Goal: Information Seeking & Learning: Find specific fact

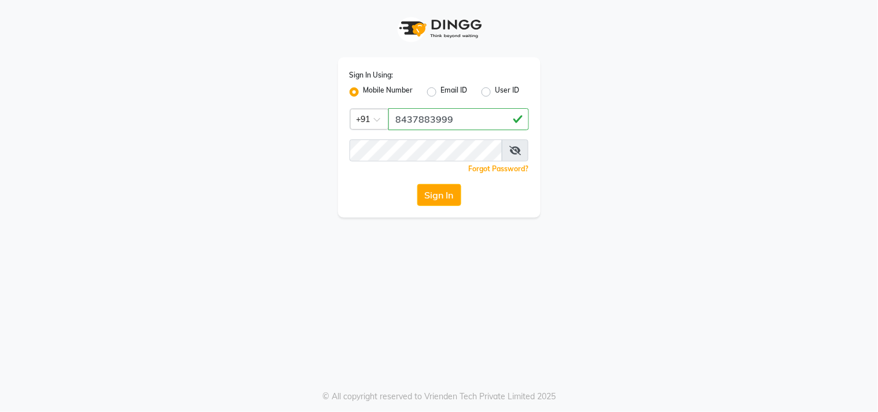
type input "8437883999"
click at [417, 184] on button "Sign In" at bounding box center [439, 195] width 44 height 22
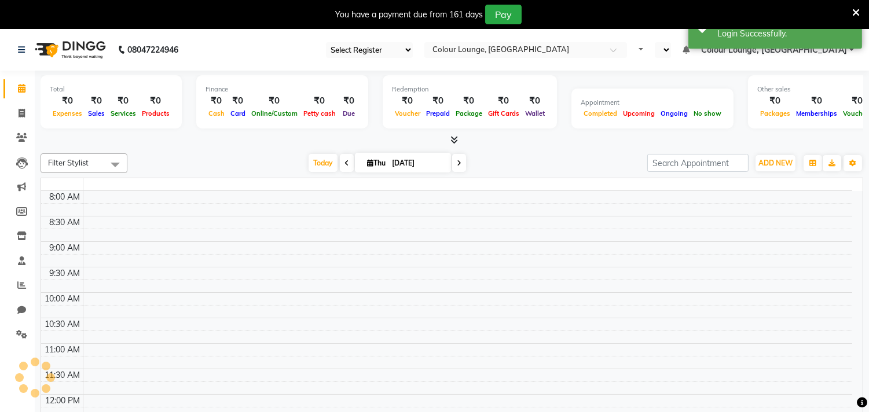
click at [853, 9] on icon at bounding box center [856, 13] width 8 height 10
select select "83"
select select "en"
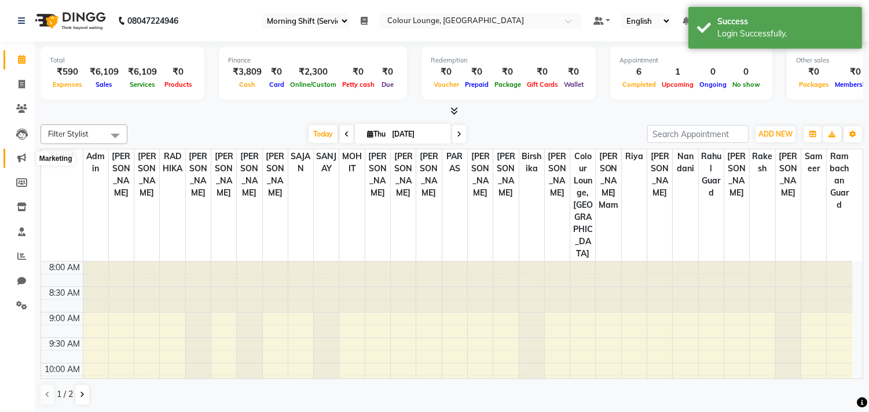
click at [24, 157] on icon at bounding box center [21, 157] width 9 height 9
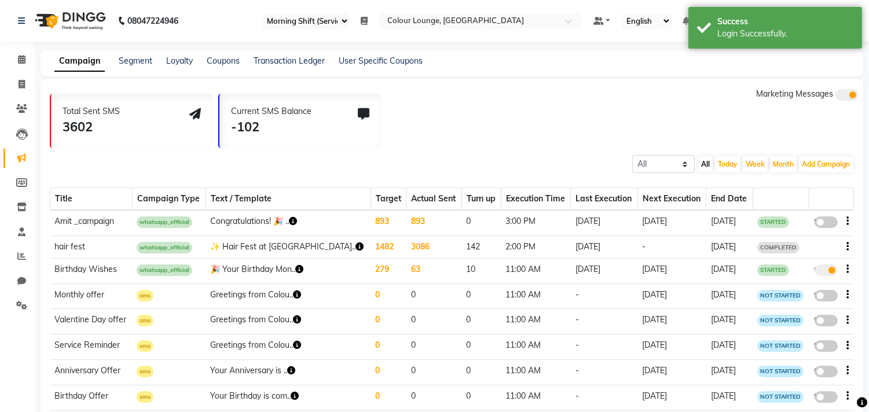
click at [406, 218] on td "893" at bounding box center [433, 222] width 55 height 25
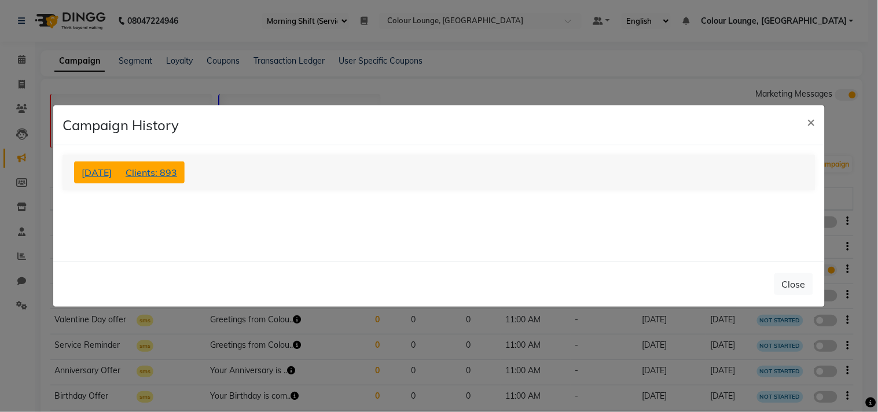
click at [177, 170] on span "Clients: 893" at bounding box center [152, 173] width 52 height 12
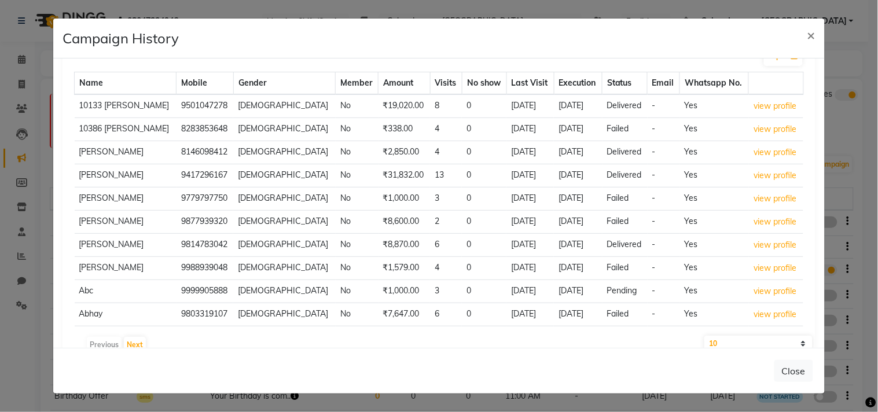
scroll to position [105, 0]
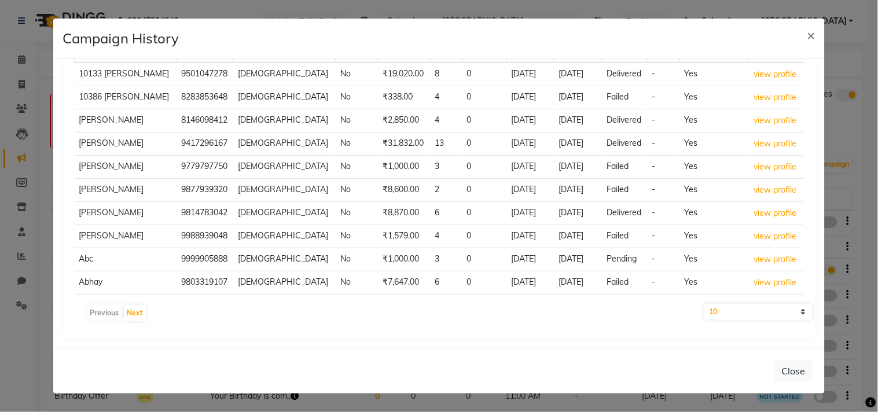
click at [750, 312] on select "10 50 100 500" at bounding box center [758, 312] width 108 height 16
select select "500"
click at [704, 304] on select "10 50 100 500" at bounding box center [758, 312] width 108 height 16
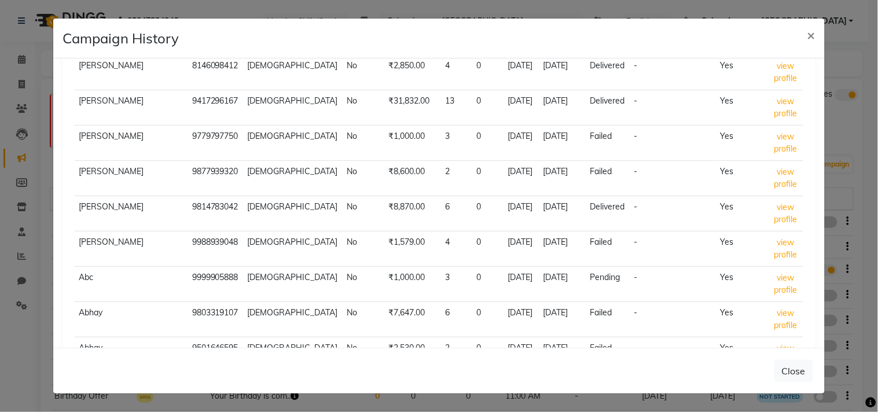
scroll to position [0, 0]
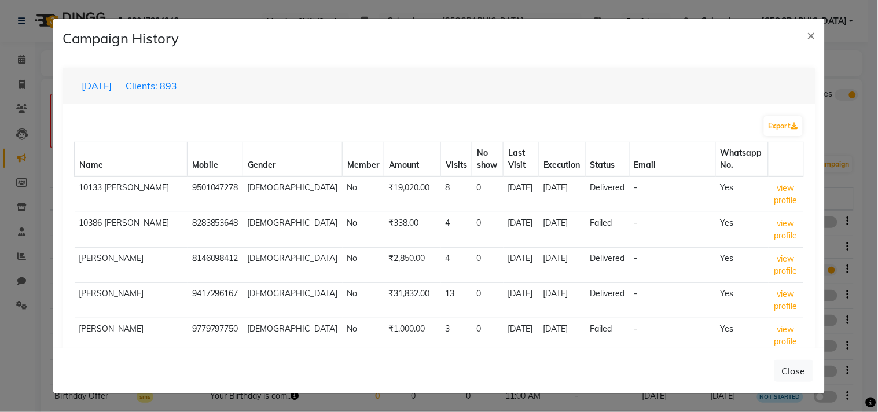
click at [201, 248] on td "8146098412" at bounding box center [215, 265] width 56 height 35
copy td "8146098412"
drag, startPoint x: 21, startPoint y: 65, endPoint x: 294, endPoint y: 97, distance: 274.9
click at [294, 97] on div "[DATE] Clients: 893" at bounding box center [438, 86] width 753 height 36
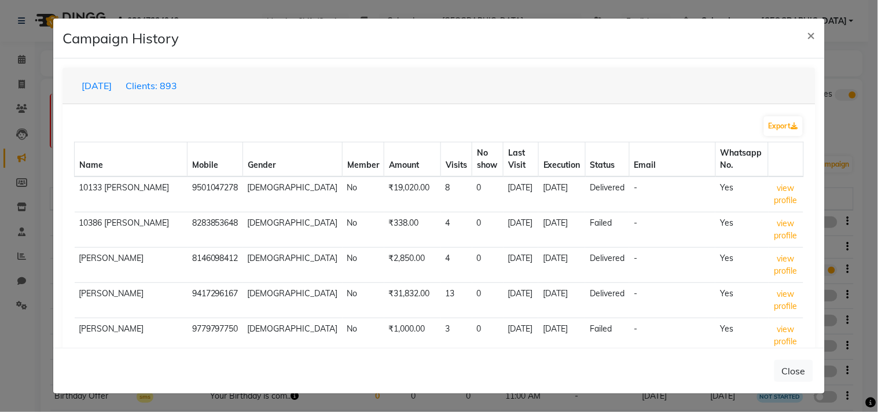
drag, startPoint x: 772, startPoint y: 175, endPoint x: 657, endPoint y: 102, distance: 136.3
click at [657, 102] on div "[DATE] Clients: 893" at bounding box center [438, 86] width 753 height 36
drag, startPoint x: 789, startPoint y: 131, endPoint x: 650, endPoint y: 108, distance: 140.8
click at [812, 37] on span "×" at bounding box center [811, 34] width 8 height 17
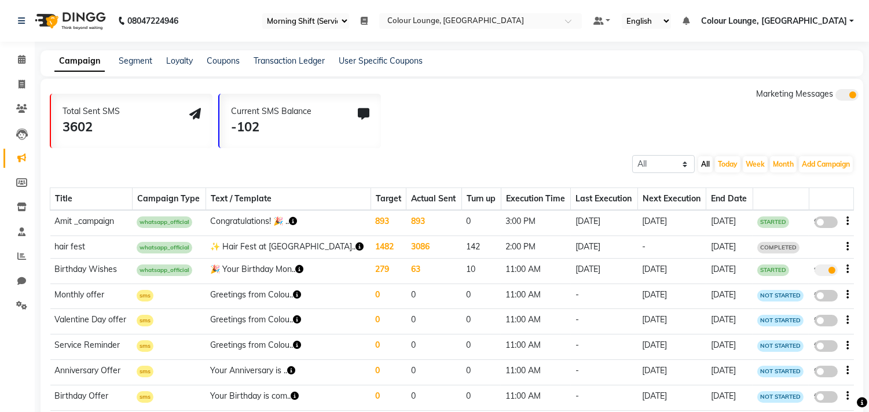
click at [406, 217] on td "893" at bounding box center [433, 222] width 55 height 25
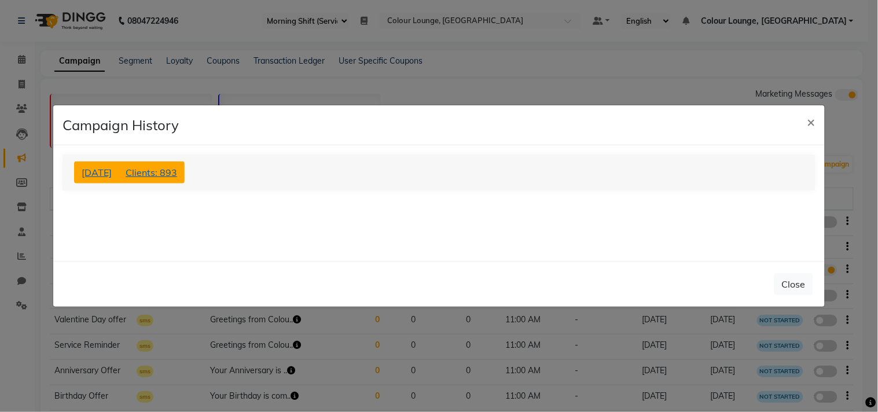
click at [176, 170] on span "Clients: 893" at bounding box center [152, 173] width 52 height 12
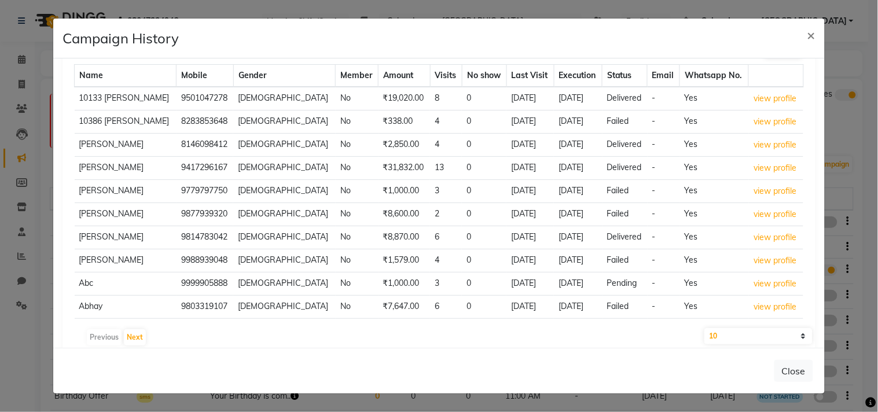
scroll to position [105, 0]
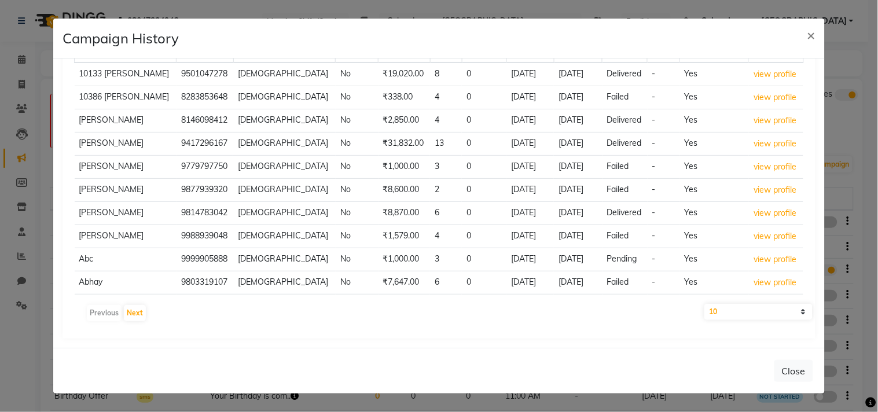
click at [713, 318] on select "10 50 100 500" at bounding box center [758, 312] width 108 height 16
select select "500"
click at [704, 304] on select "10 50 100 500" at bounding box center [758, 312] width 108 height 16
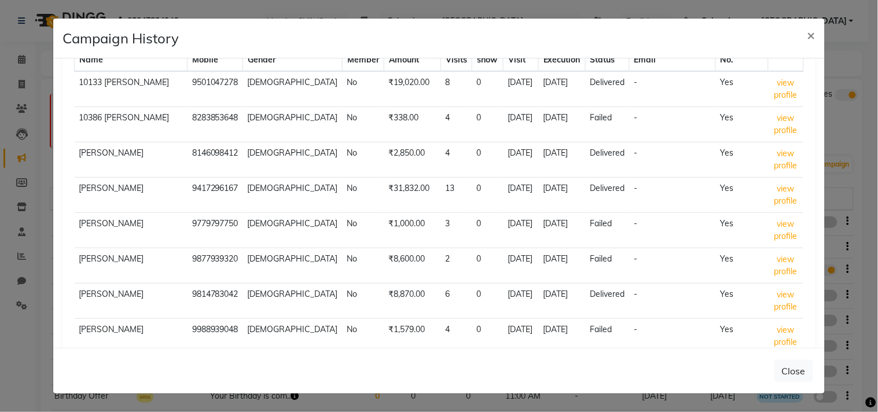
scroll to position [41, 0]
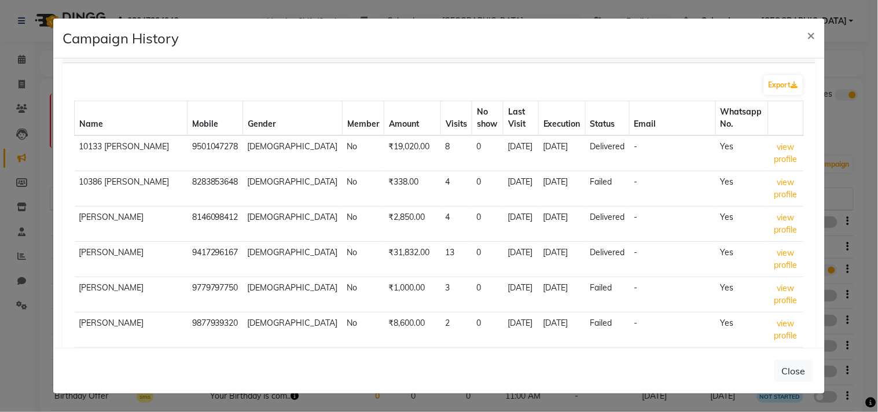
drag, startPoint x: 209, startPoint y: 207, endPoint x: 197, endPoint y: 185, distance: 24.6
click at [197, 207] on td "8146098412" at bounding box center [215, 224] width 56 height 35
click at [209, 242] on td "9417296167" at bounding box center [215, 259] width 56 height 35
copy td "9417296167"
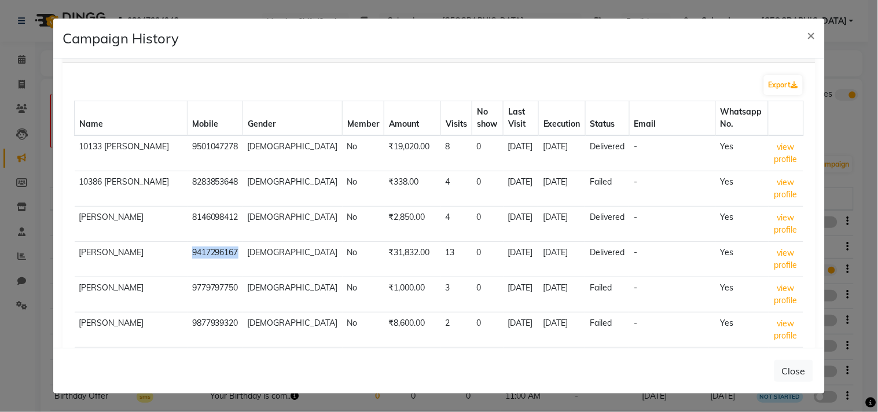
click at [207, 277] on td "9779797750" at bounding box center [215, 294] width 56 height 35
click at [201, 277] on td "9779797750" at bounding box center [215, 294] width 56 height 35
copy td "9779797750"
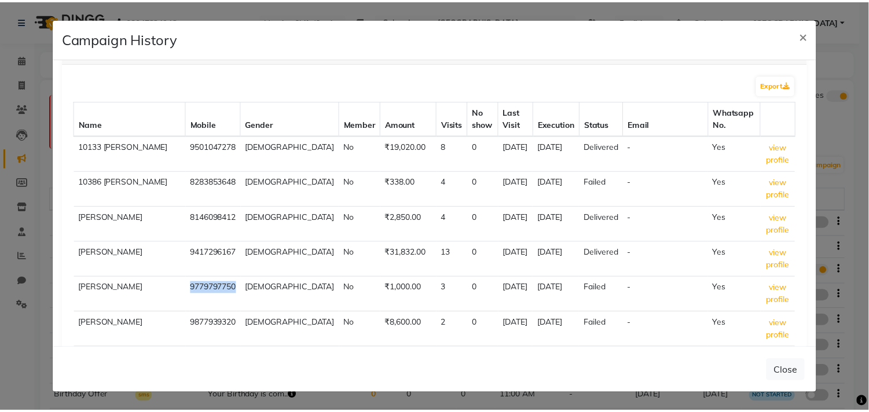
scroll to position [170, 0]
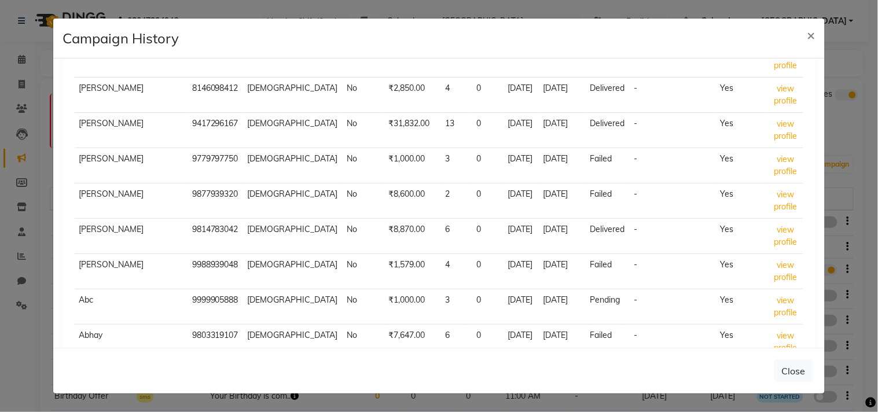
click at [209, 254] on td "9988939048" at bounding box center [215, 271] width 56 height 35
copy td "9988939048"
click at [814, 35] on span "×" at bounding box center [811, 34] width 8 height 17
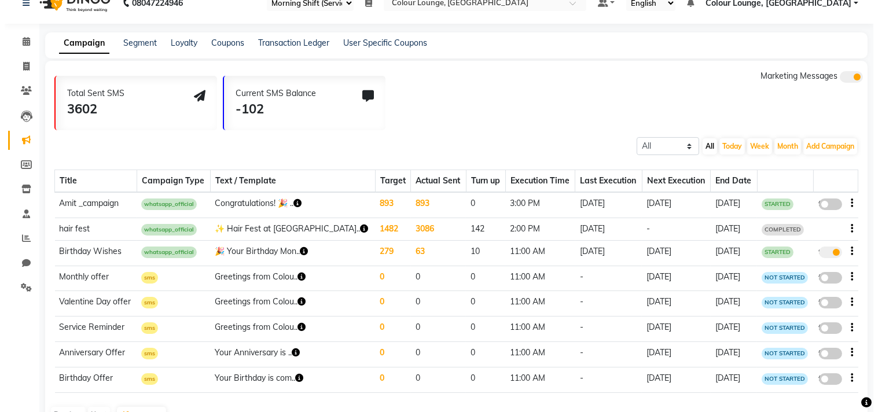
scroll to position [0, 0]
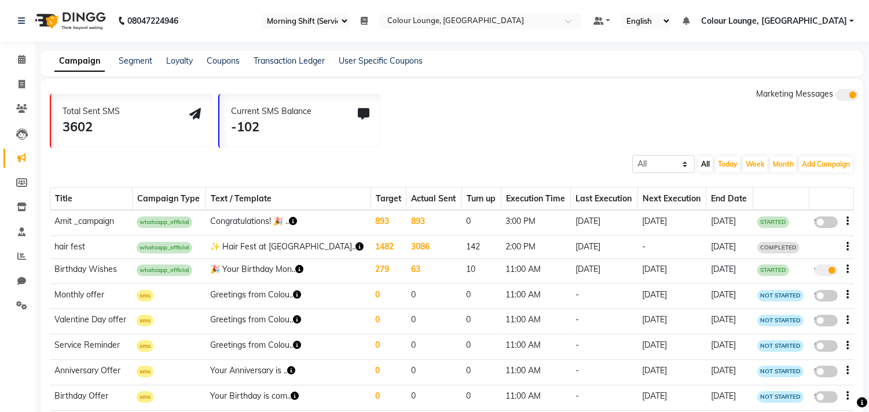
click at [822, 221] on span at bounding box center [825, 222] width 23 height 12
click at [830, 224] on input "false" at bounding box center [830, 224] width 0 height 0
select select "3"
select select "43000"
select select "2"
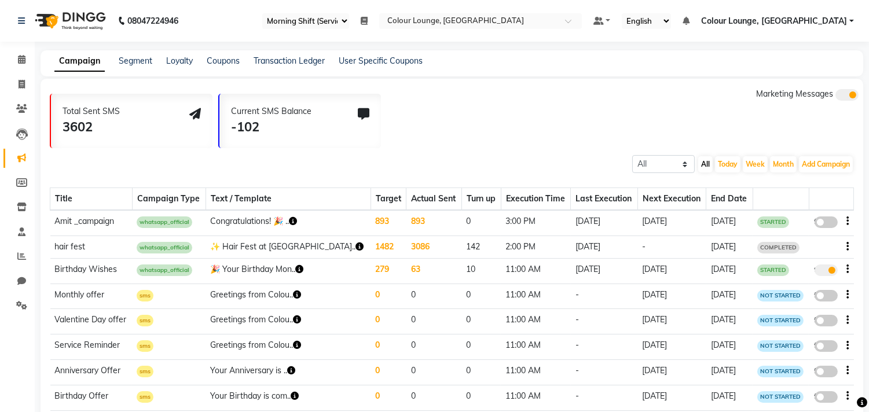
select select "2"
select select "900"
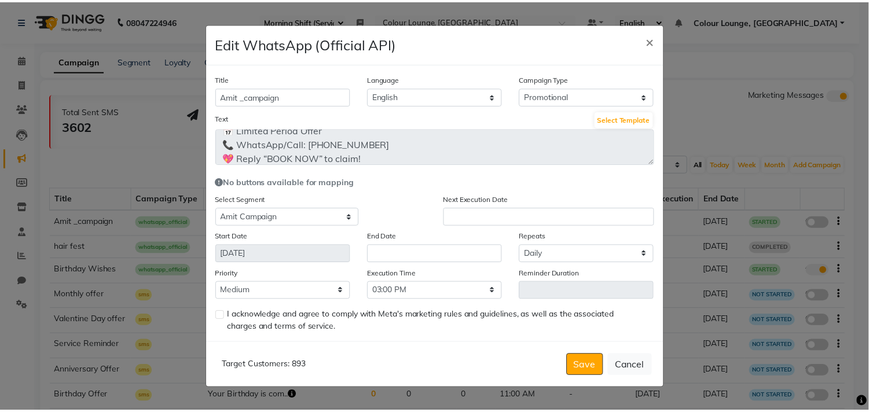
scroll to position [97, 0]
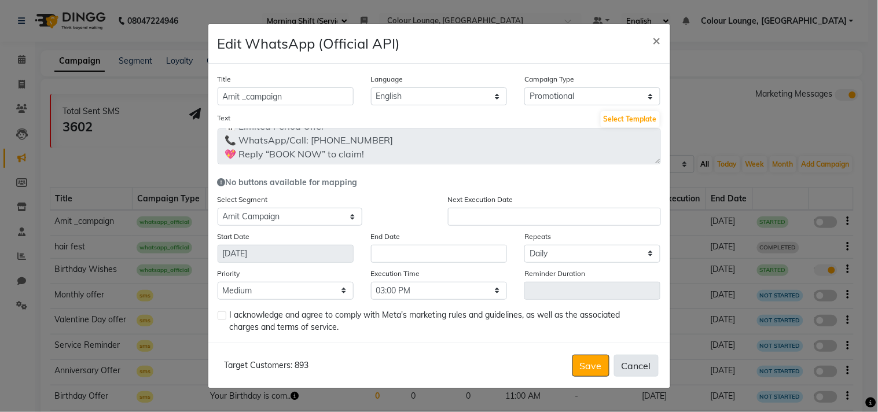
click at [638, 355] on button "Cancel" at bounding box center [636, 366] width 45 height 22
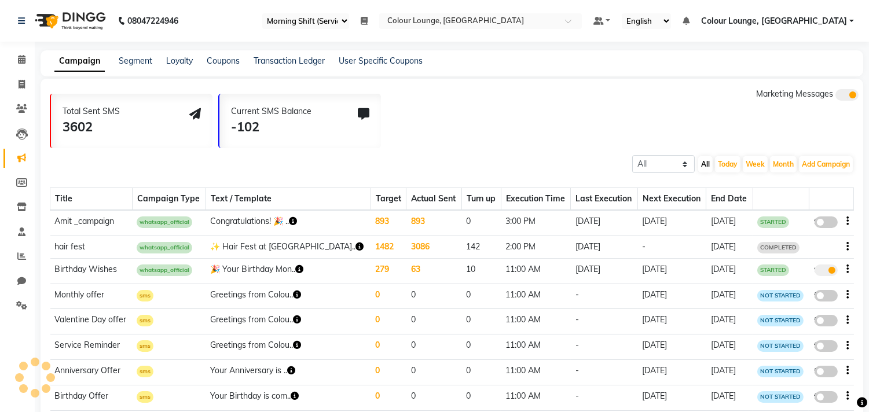
click at [297, 219] on icon "button" at bounding box center [293, 221] width 8 height 8
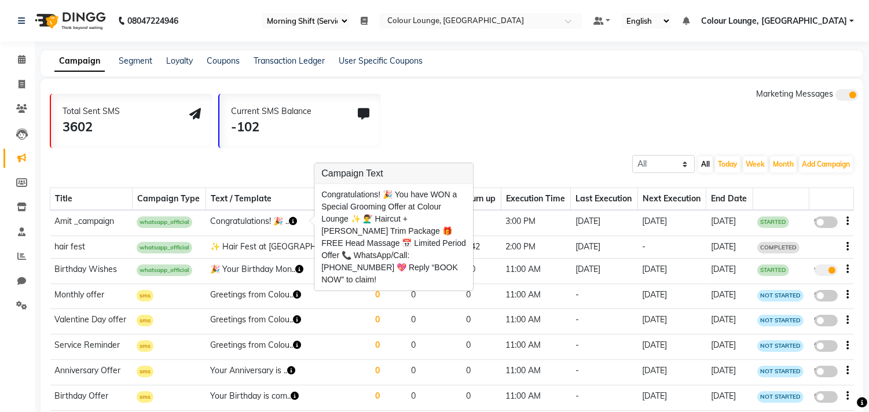
click at [467, 123] on div "Total Sent SMS 3602 Current SMS Balance -102 Marketing Messages" at bounding box center [456, 118] width 813 height 60
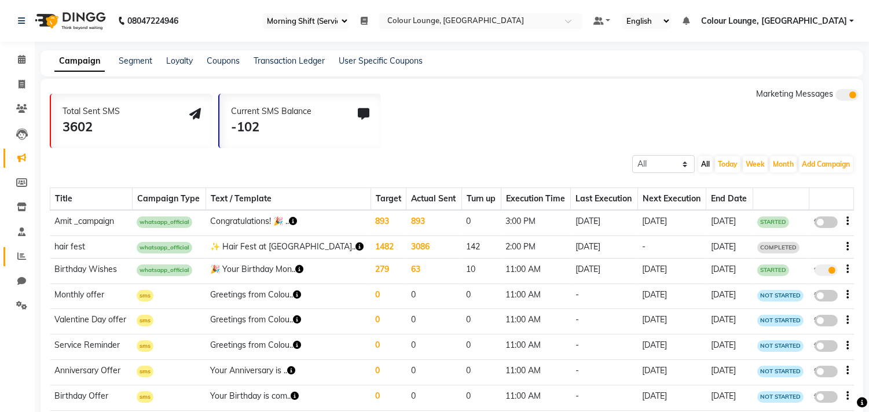
click at [16, 249] on link "Reports" at bounding box center [17, 256] width 28 height 19
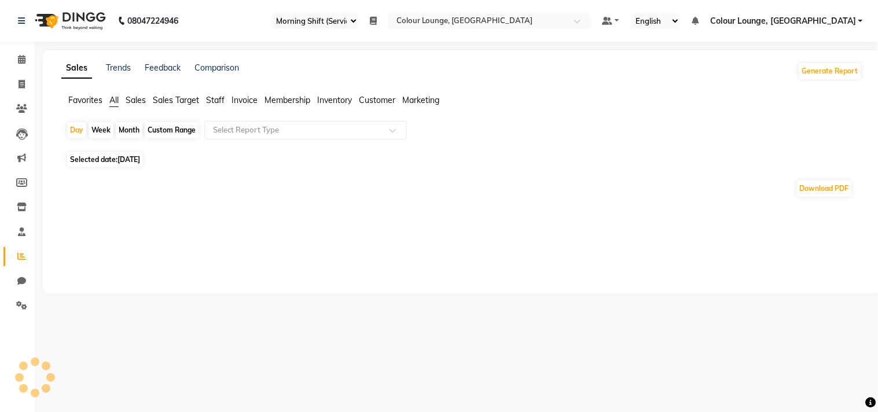
click at [84, 103] on span "Favorites" at bounding box center [85, 100] width 34 height 10
click at [129, 150] on span "[DATE]" at bounding box center [128, 152] width 23 height 9
select select "9"
select select "2025"
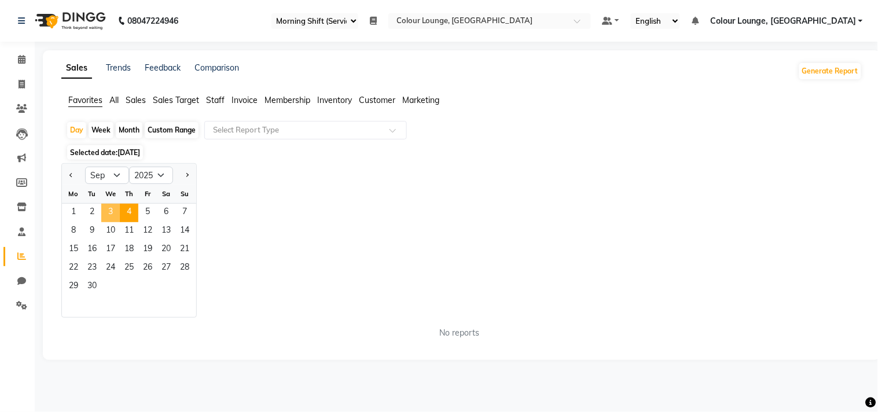
click at [110, 207] on span "3" at bounding box center [110, 213] width 19 height 19
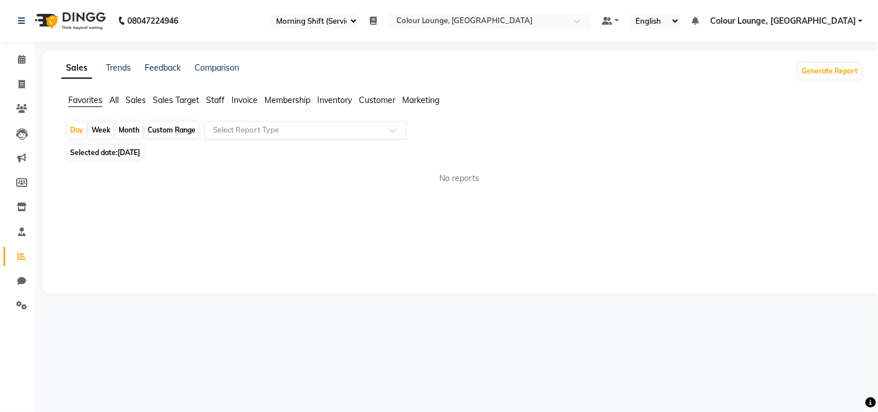
click at [225, 134] on input "text" at bounding box center [294, 130] width 167 height 12
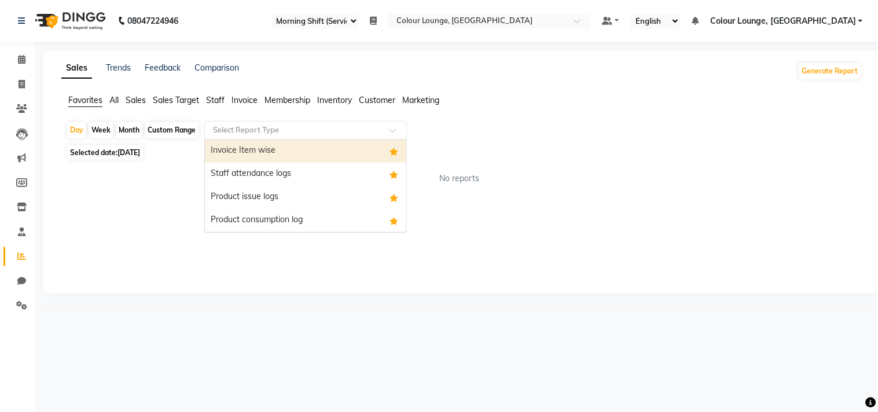
click at [228, 147] on div "Invoice Item wise" at bounding box center [305, 150] width 201 height 23
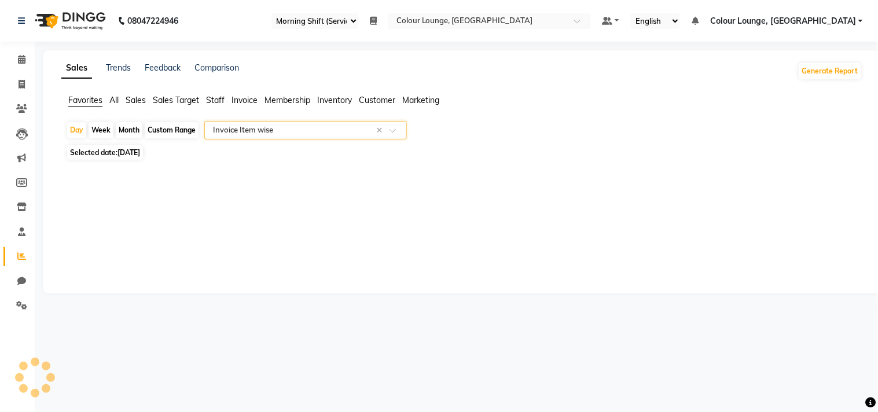
select select "full_report"
select select "csv"
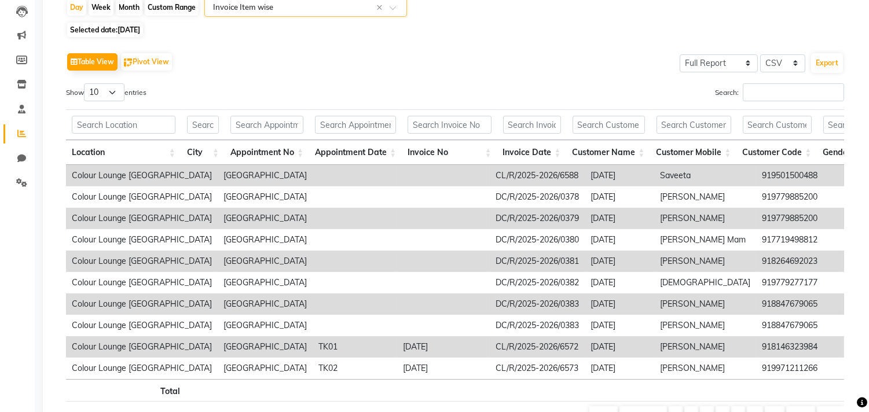
scroll to position [128, 0]
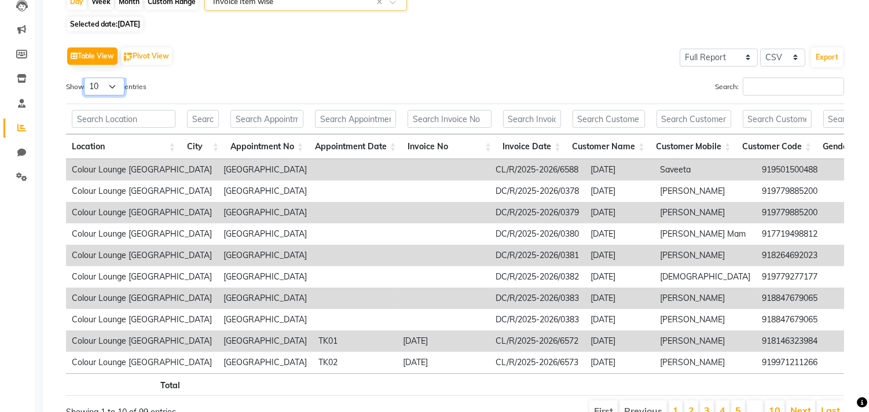
click at [95, 78] on select "10 25 50 100" at bounding box center [104, 87] width 41 height 18
select select "100"
click at [86, 78] on select "10 25 50 100" at bounding box center [104, 87] width 41 height 18
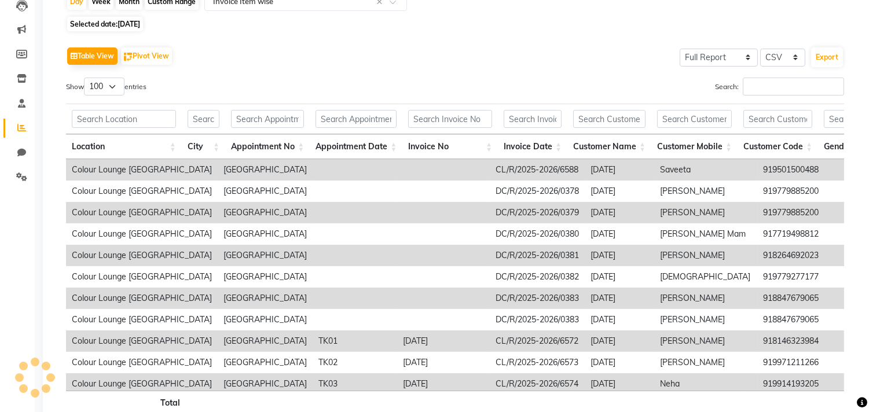
click at [107, 377] on td "Colour Lounge [GEOGRAPHIC_DATA]" at bounding box center [142, 383] width 152 height 21
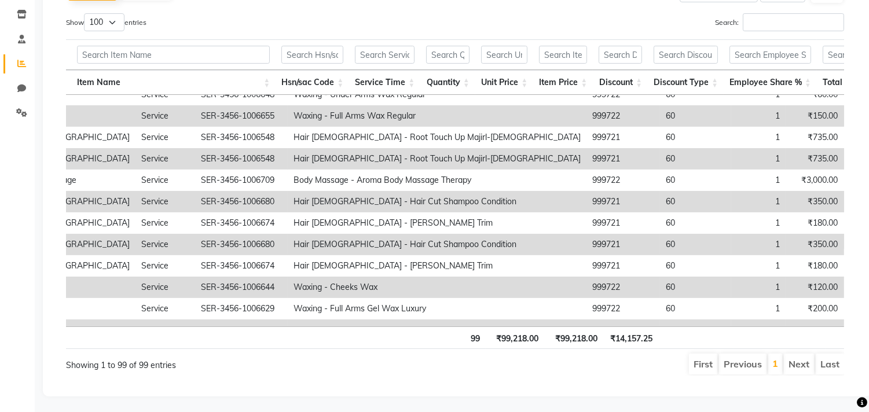
scroll to position [1895, 1377]
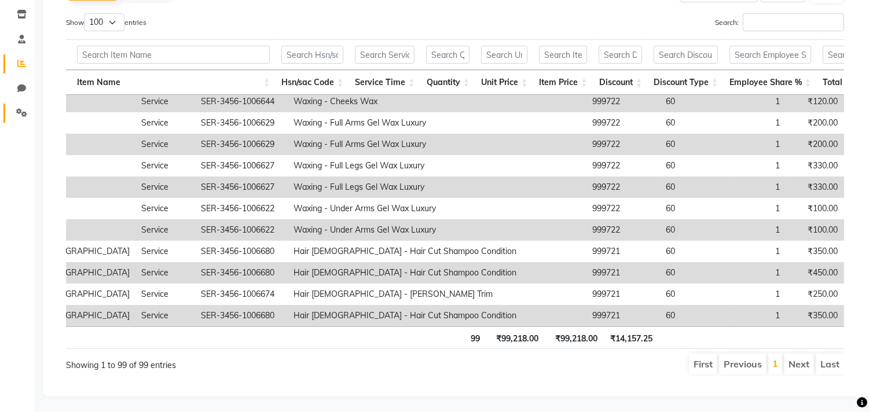
click at [20, 119] on link "Settings" at bounding box center [17, 113] width 28 height 19
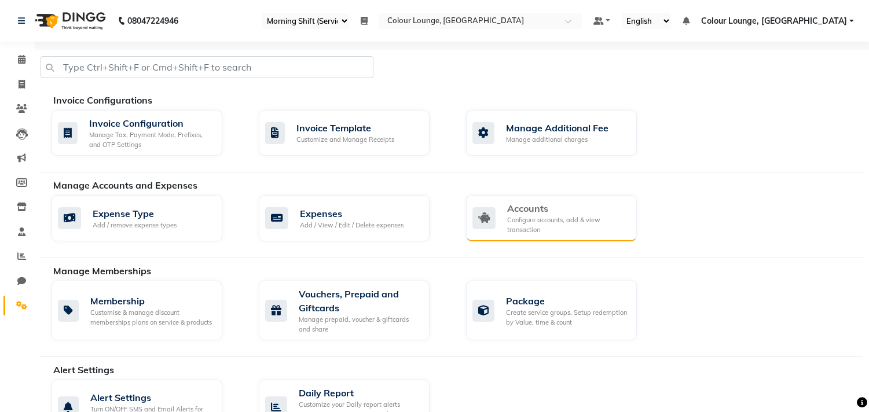
click at [514, 212] on div "Accounts" at bounding box center [567, 208] width 120 height 14
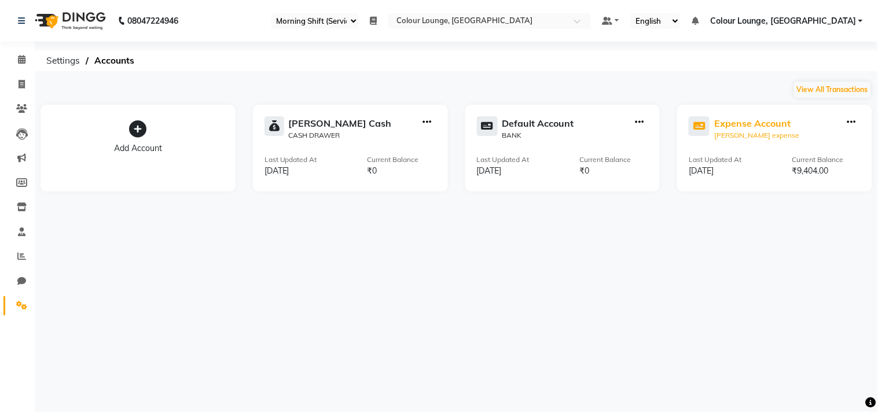
click at [756, 119] on div "Expense Account" at bounding box center [756, 123] width 85 height 14
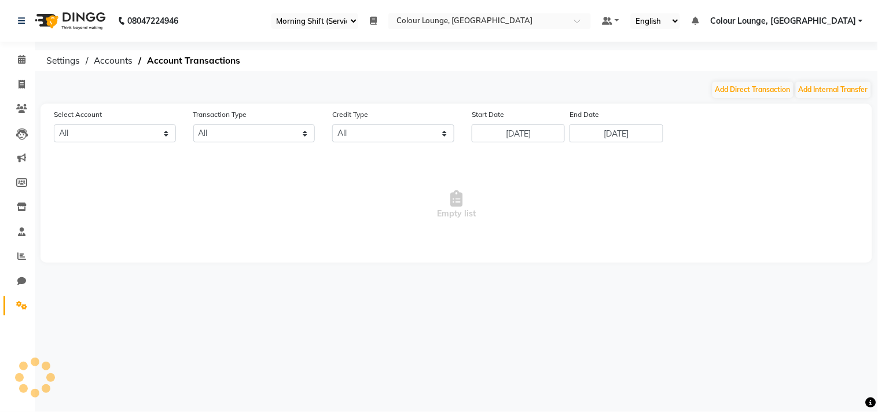
select select "7251"
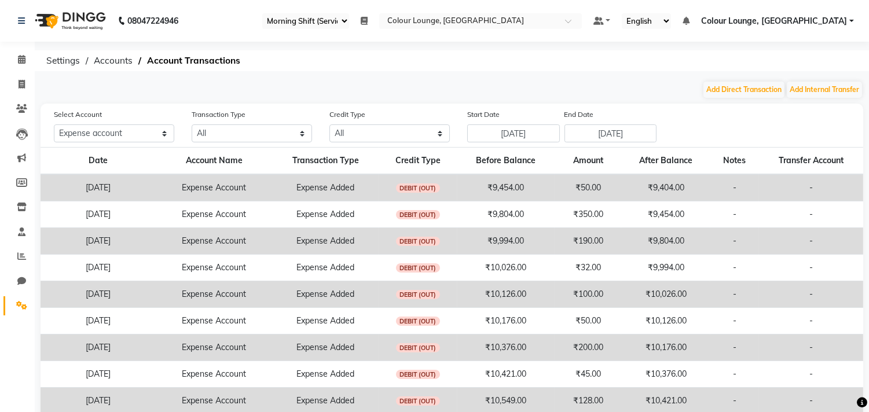
click at [832, 10] on nav "08047224946 Select Register Morning Shift (Service) Evening Shift (Service) Dai…" at bounding box center [434, 21] width 869 height 42
click at [829, 12] on nav "08047224946 Select Register Morning Shift (Service) Evening Shift (Service) Dai…" at bounding box center [434, 21] width 869 height 42
click at [826, 22] on span "Colour Lounge, [GEOGRAPHIC_DATA]" at bounding box center [774, 21] width 146 height 12
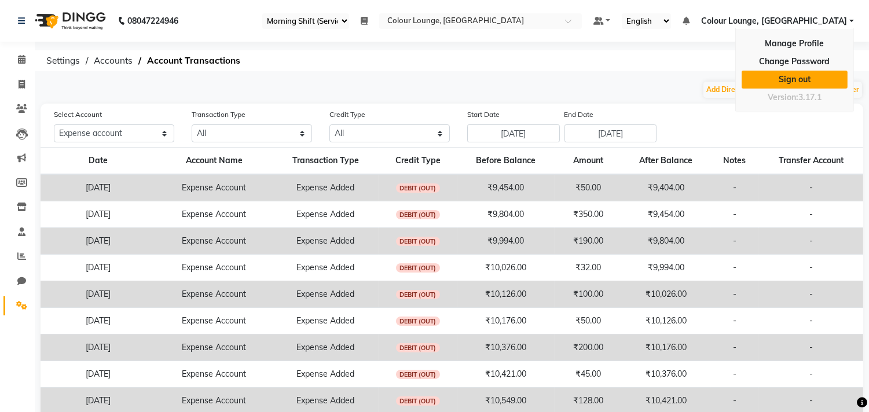
click at [781, 78] on link "Sign out" at bounding box center [794, 80] width 106 height 18
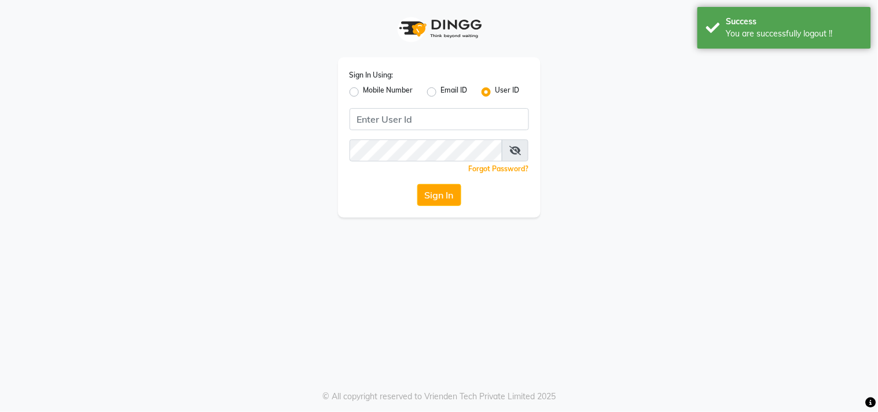
click at [363, 89] on label "Mobile Number" at bounding box center [388, 92] width 50 height 14
click at [363, 89] on input "Mobile Number" at bounding box center [367, 89] width 8 height 8
radio input "true"
radio input "false"
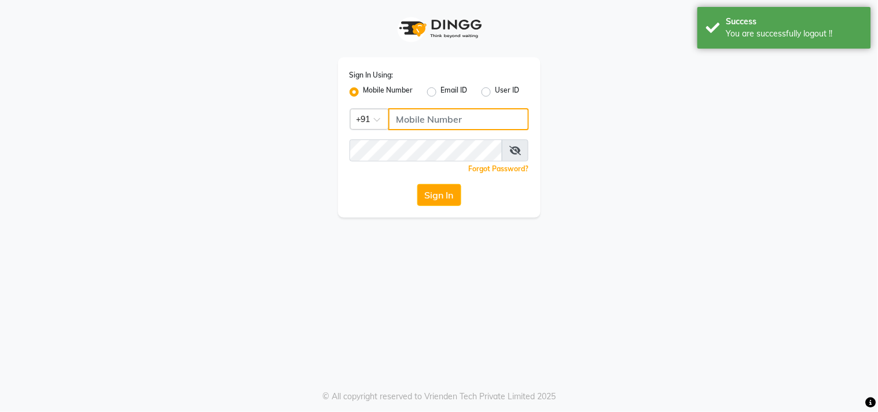
click at [429, 124] on input "Username" at bounding box center [458, 119] width 141 height 22
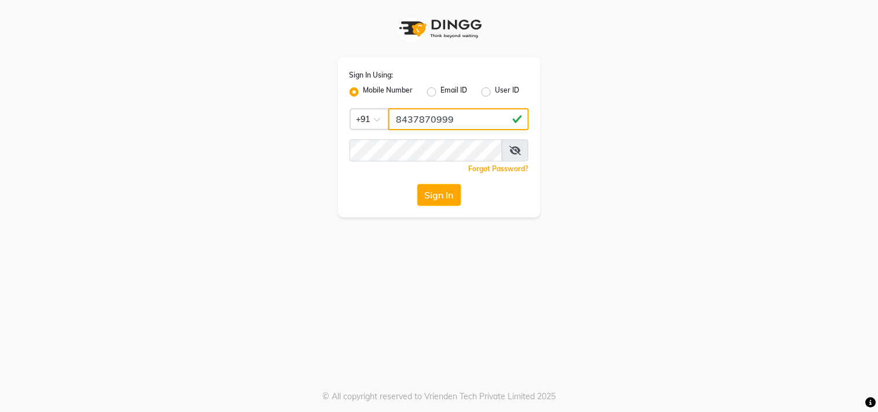
type input "8437870999"
click at [464, 138] on div "Sign In Using: Mobile Number Email ID User ID Country Code × [PHONE_NUMBER] Rem…" at bounding box center [439, 137] width 203 height 160
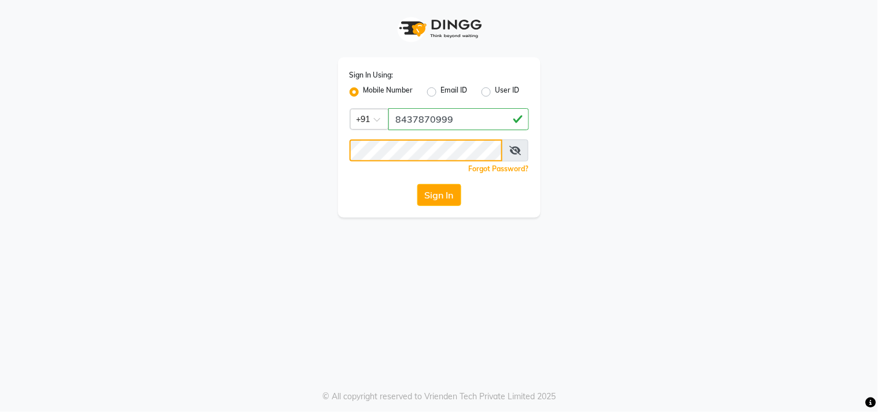
click at [417, 184] on button "Sign In" at bounding box center [439, 195] width 44 height 22
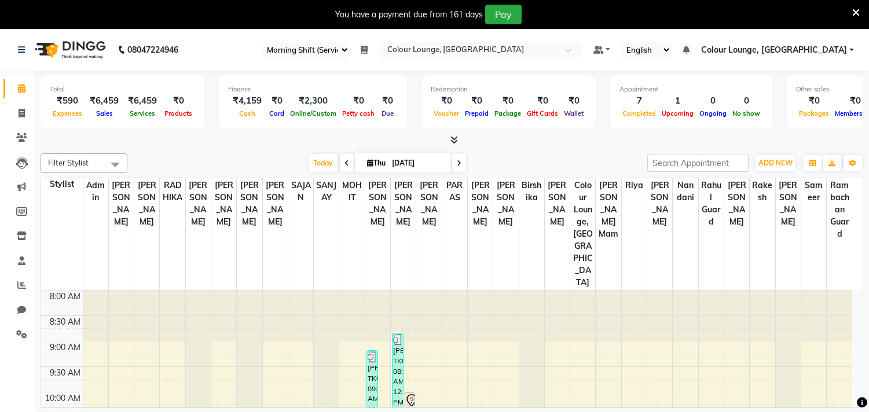
select select "83"
click at [25, 110] on span at bounding box center [22, 113] width 20 height 13
select select "service"
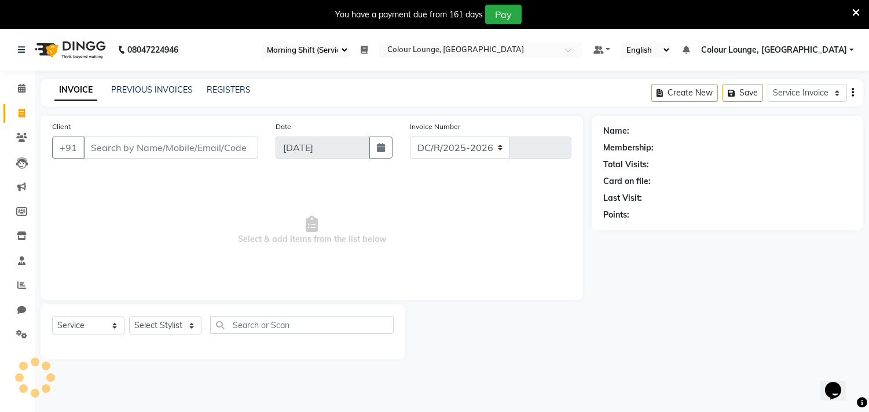
select select "8013"
type input "6627"
click at [160, 89] on link "PREVIOUS INVOICES" at bounding box center [152, 89] width 82 height 10
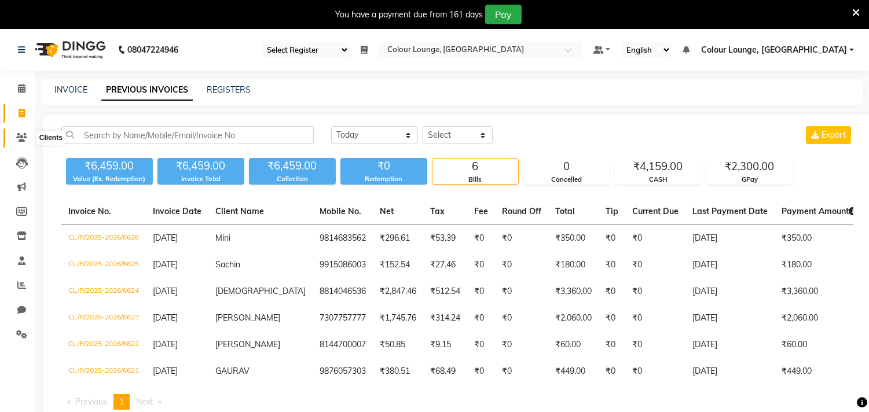
click at [21, 137] on icon at bounding box center [21, 137] width 11 height 9
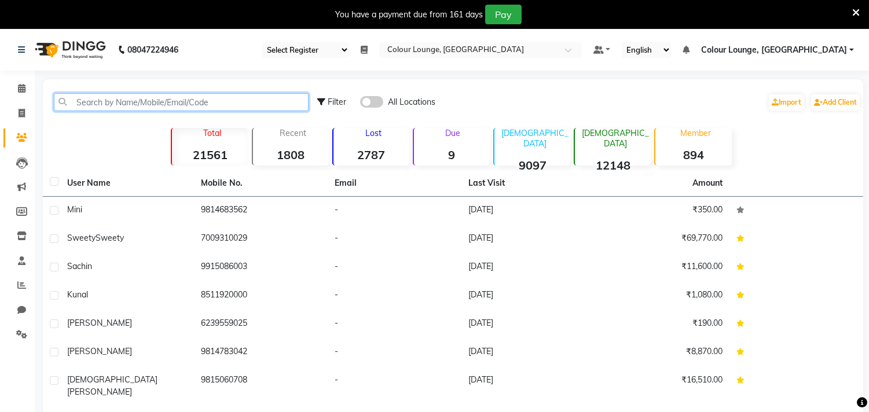
click at [131, 104] on input "text" at bounding box center [181, 102] width 255 height 18
paste input "8146098412"
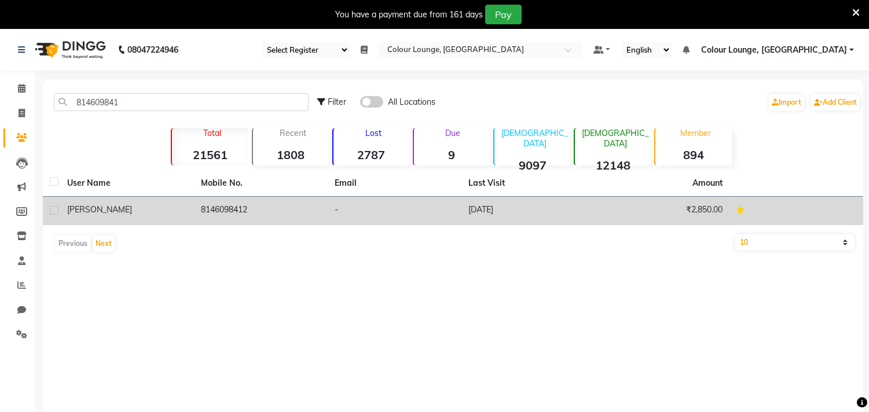
click at [183, 211] on div "[PERSON_NAME]" at bounding box center [127, 210] width 120 height 12
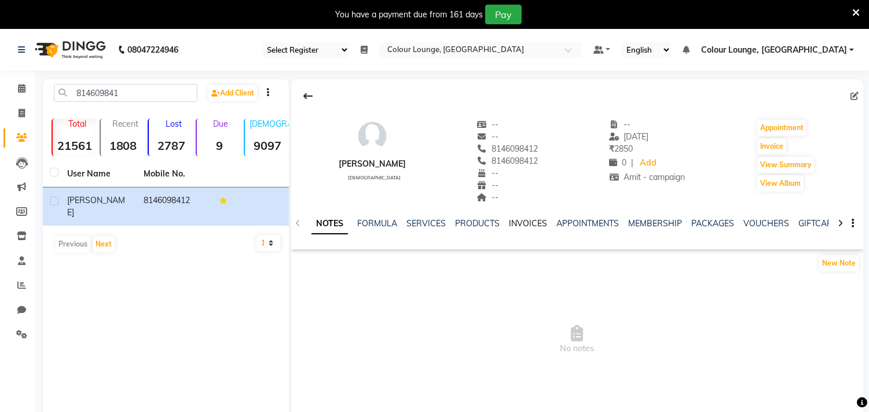
click at [528, 227] on link "INVOICES" at bounding box center [528, 223] width 38 height 10
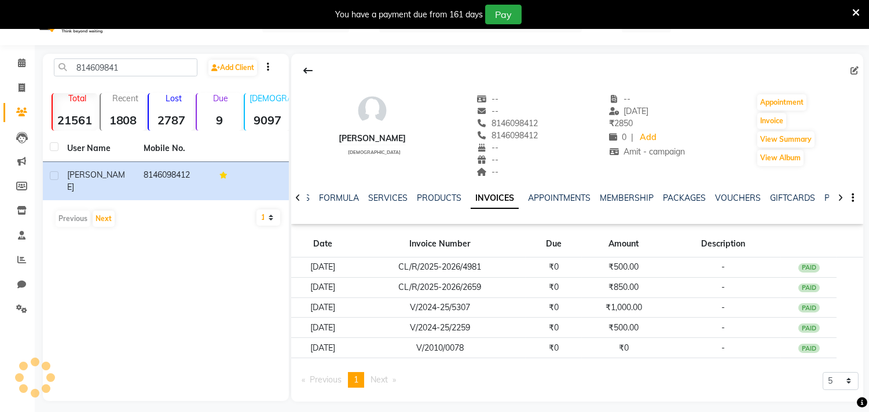
scroll to position [32, 0]
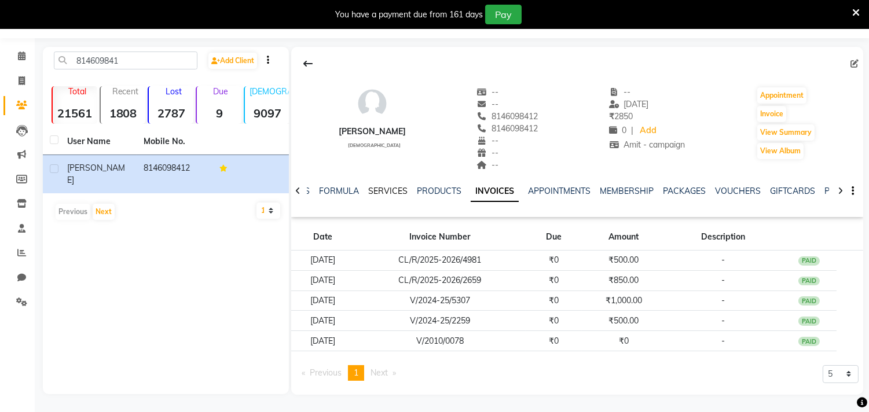
click at [387, 190] on link "SERVICES" at bounding box center [387, 191] width 39 height 10
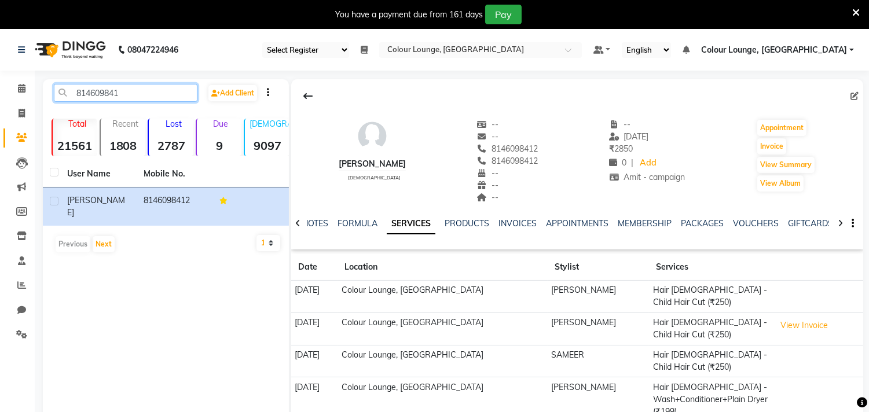
click at [138, 91] on input "814609841" at bounding box center [126, 93] width 144 height 18
paste input "9417296167"
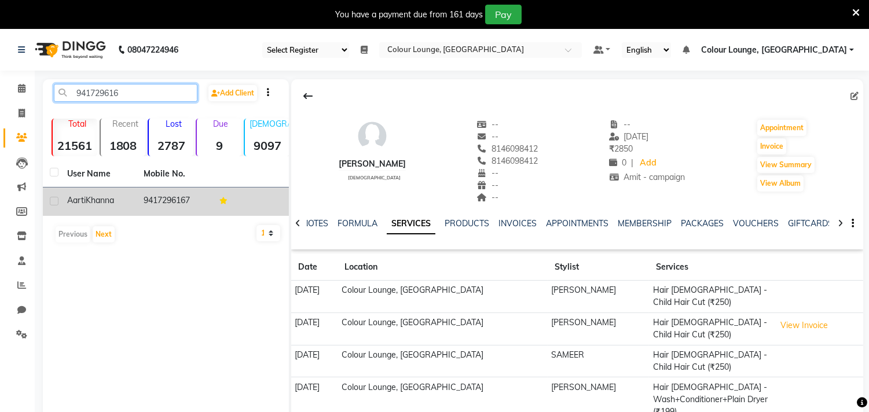
type input "941729616"
click at [182, 196] on td "9417296167" at bounding box center [175, 201] width 76 height 28
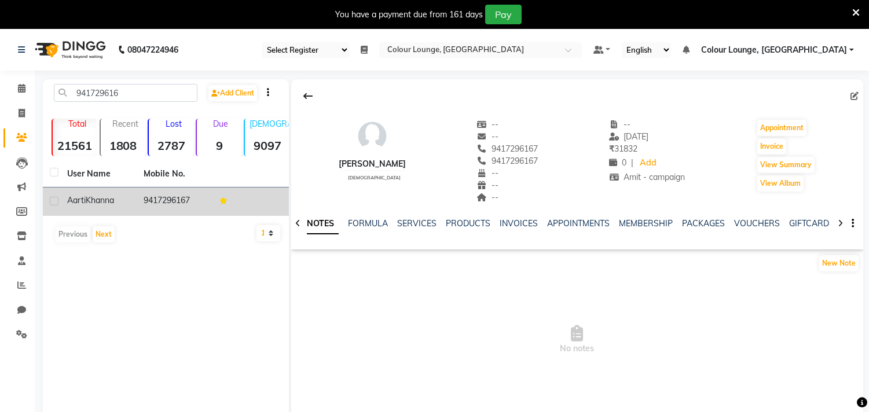
click at [221, 201] on icon at bounding box center [223, 200] width 8 height 7
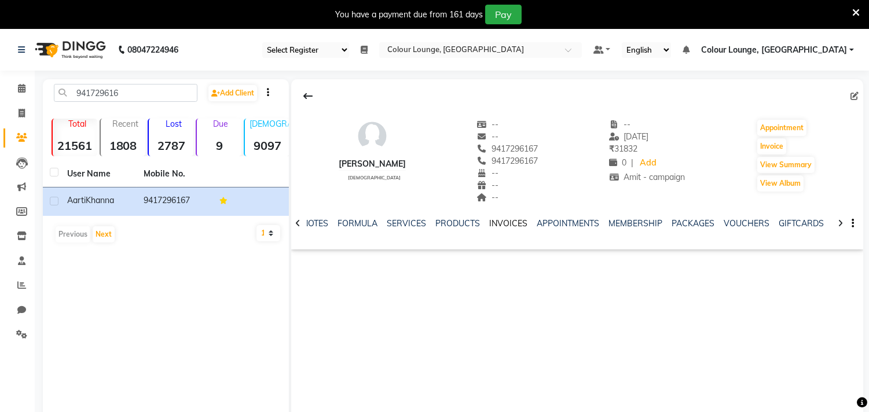
click at [503, 220] on link "INVOICES" at bounding box center [508, 223] width 38 height 10
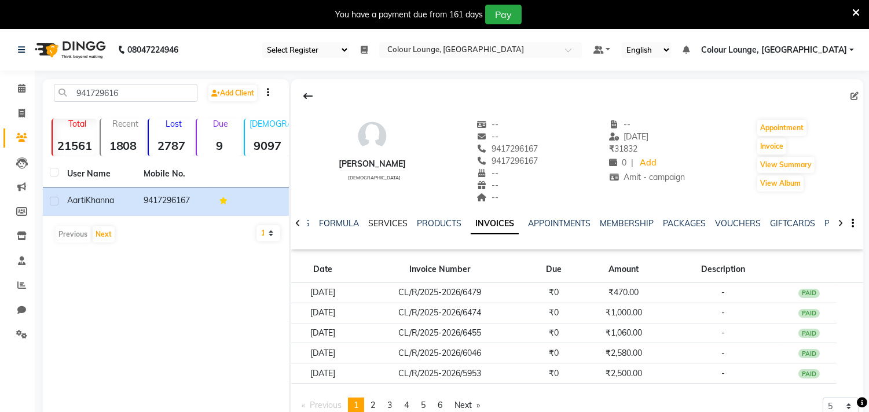
click at [387, 218] on link "SERVICES" at bounding box center [387, 223] width 39 height 10
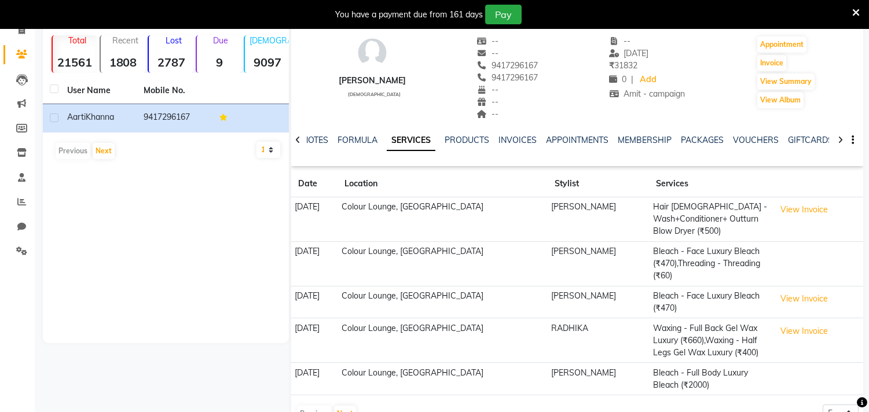
scroll to position [116, 0]
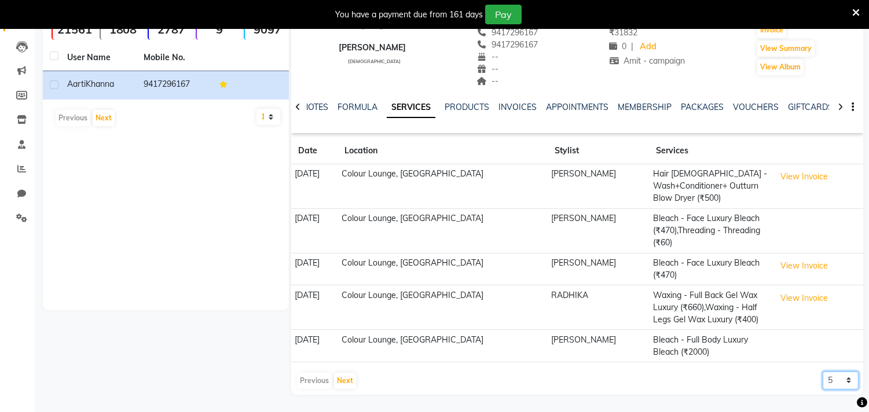
click at [840, 382] on select "5 10 50 100 500" at bounding box center [840, 381] width 36 height 18
select select "50"
click at [822, 372] on select "5 10 50 100 500" at bounding box center [840, 381] width 36 height 18
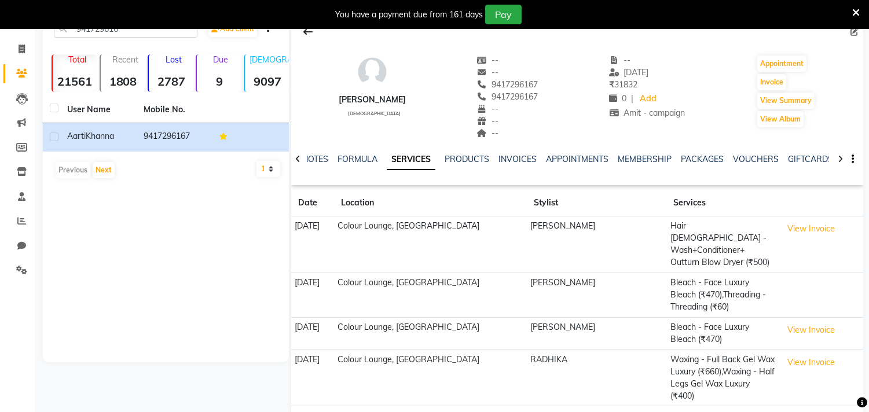
scroll to position [0, 0]
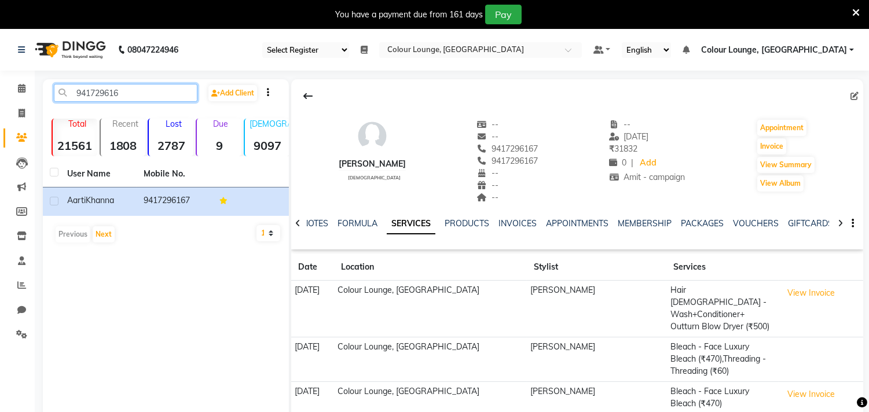
click at [159, 95] on input "941729616" at bounding box center [126, 93] width 144 height 18
paste input "988939048"
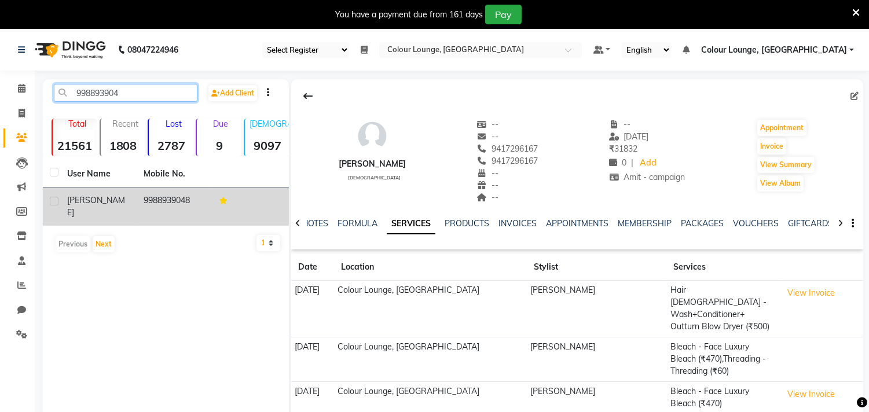
type input "998893904"
click at [183, 193] on td "9988939048" at bounding box center [175, 206] width 76 height 38
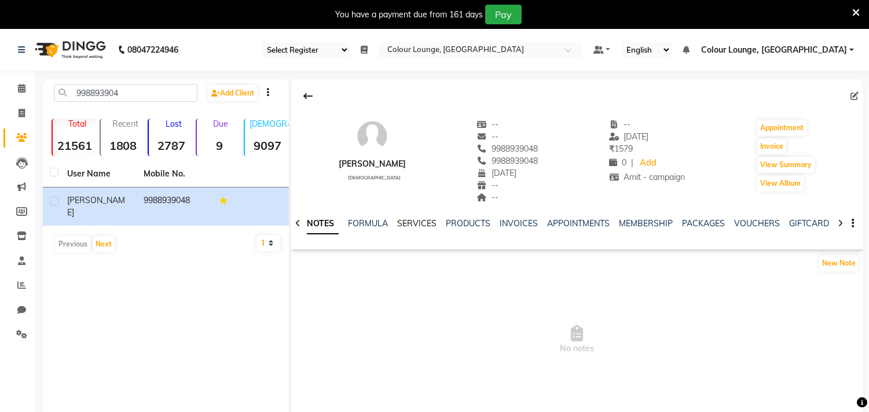
click at [420, 220] on link "SERVICES" at bounding box center [416, 223] width 39 height 10
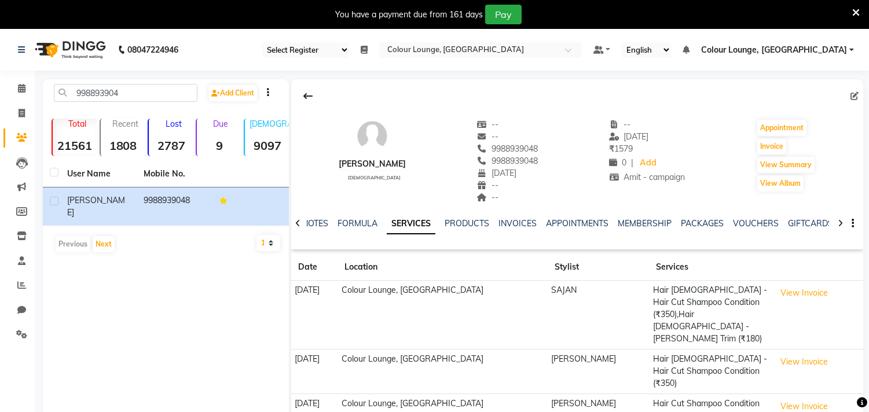
select select "83"
